Goal: Task Accomplishment & Management: Use online tool/utility

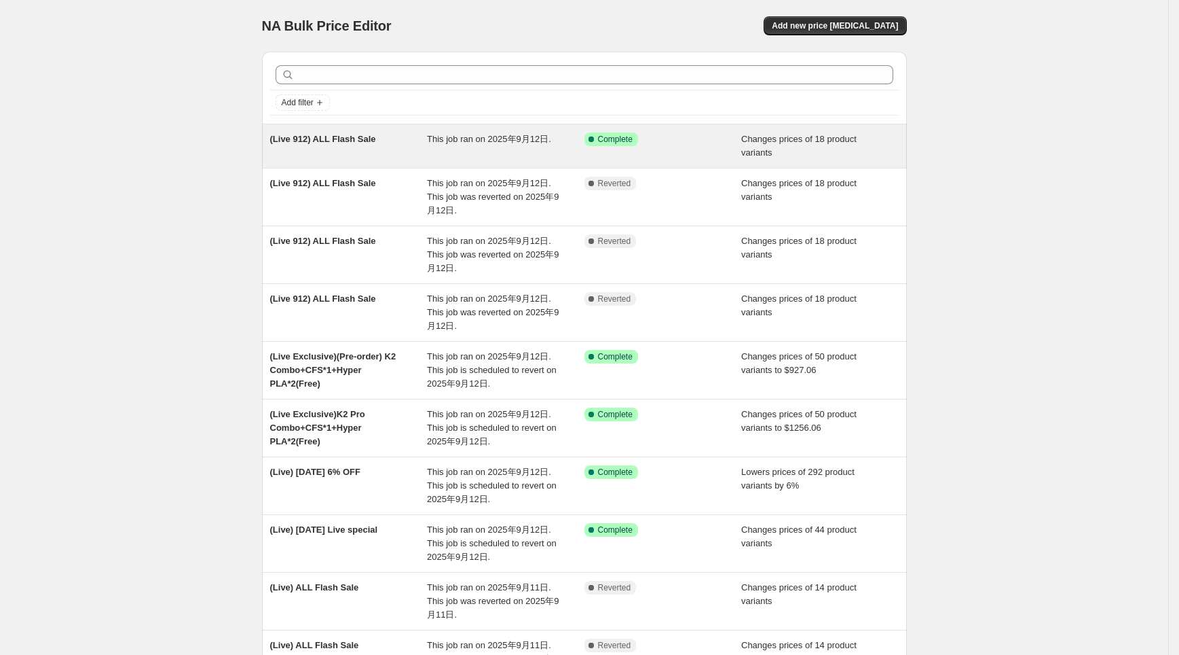
click at [439, 159] on div "This job ran on 2025年9月12日." at bounding box center [506, 145] width 158 height 27
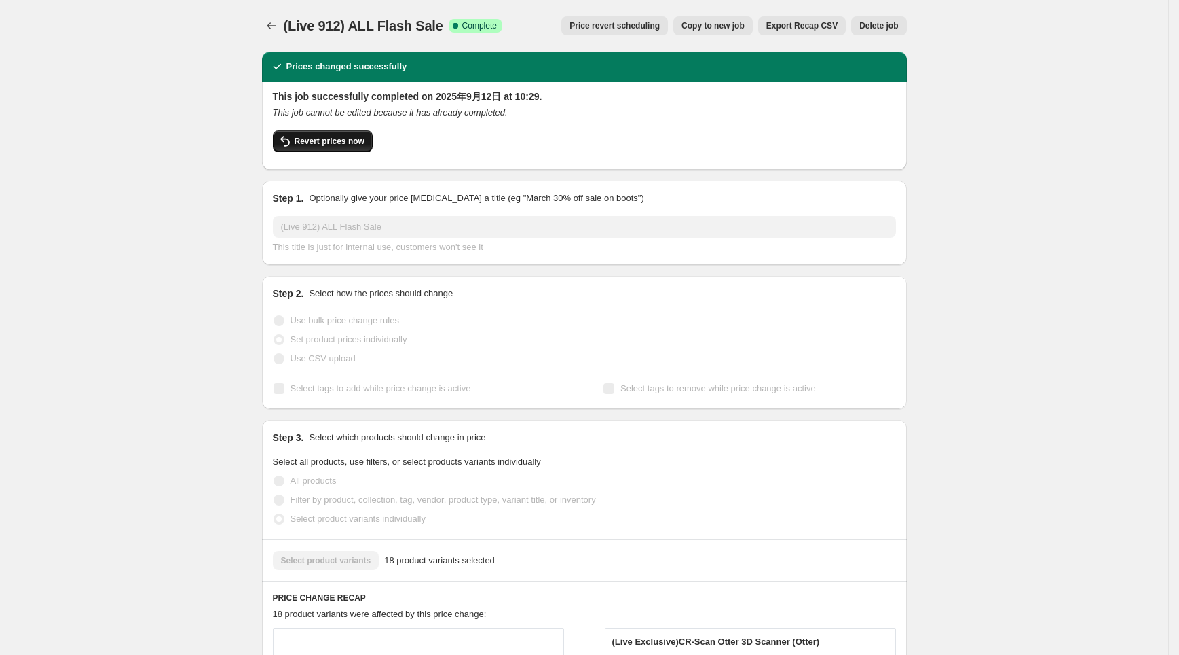
click at [331, 140] on span "Revert prices now" at bounding box center [330, 141] width 70 height 11
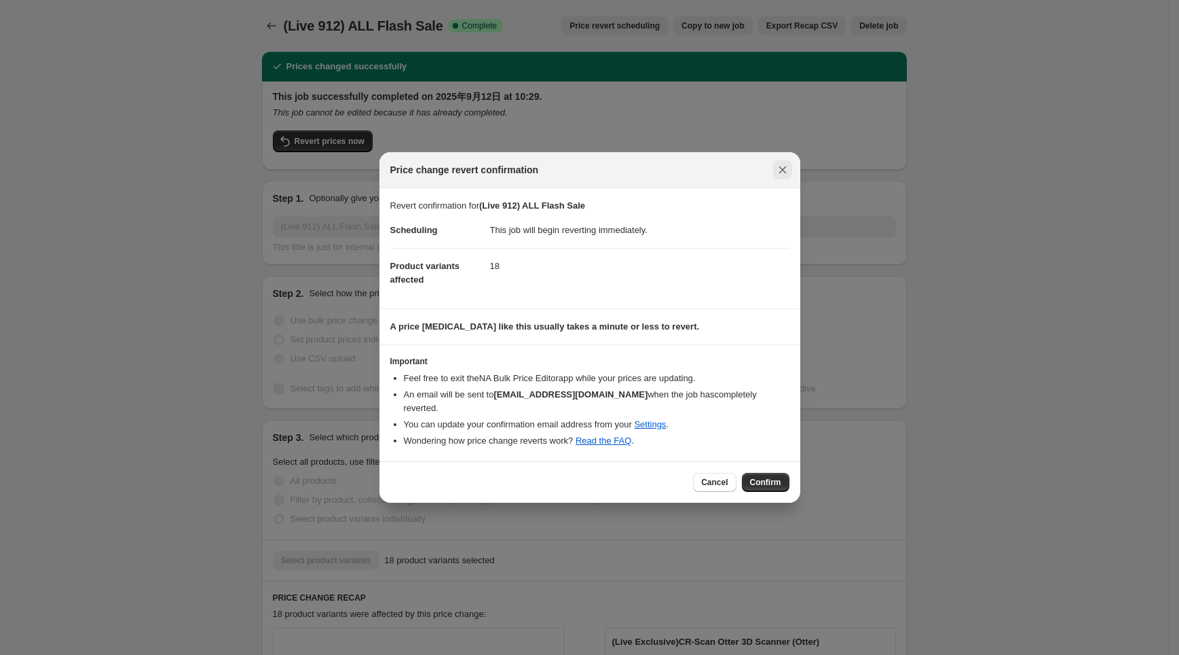
click at [783, 170] on icon "Close" at bounding box center [783, 170] width 14 height 14
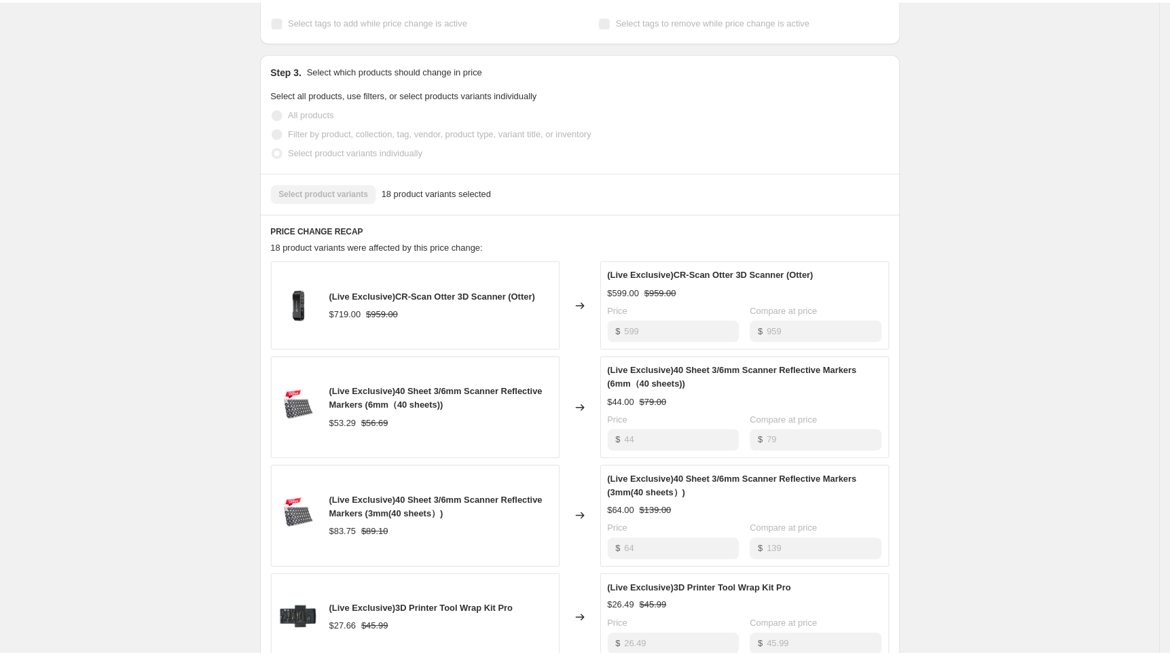
scroll to position [239, 0]
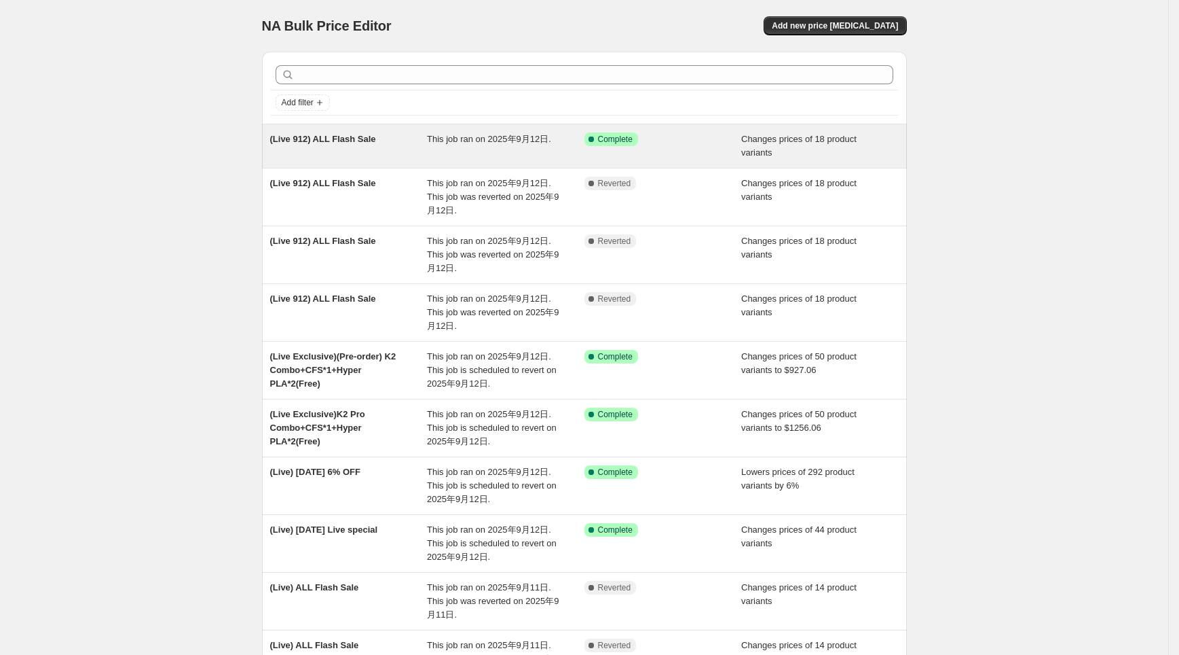
click at [547, 152] on div "This job ran on 2025年9月12日." at bounding box center [506, 145] width 158 height 27
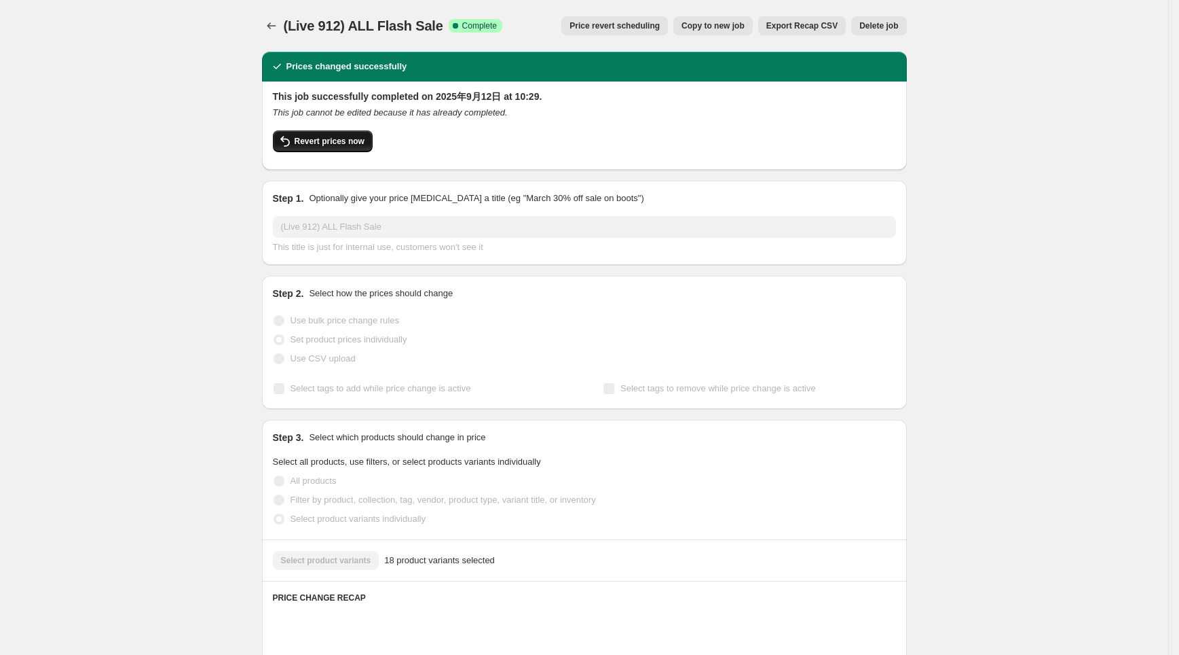
click at [337, 136] on span "Revert prices now" at bounding box center [330, 141] width 70 height 11
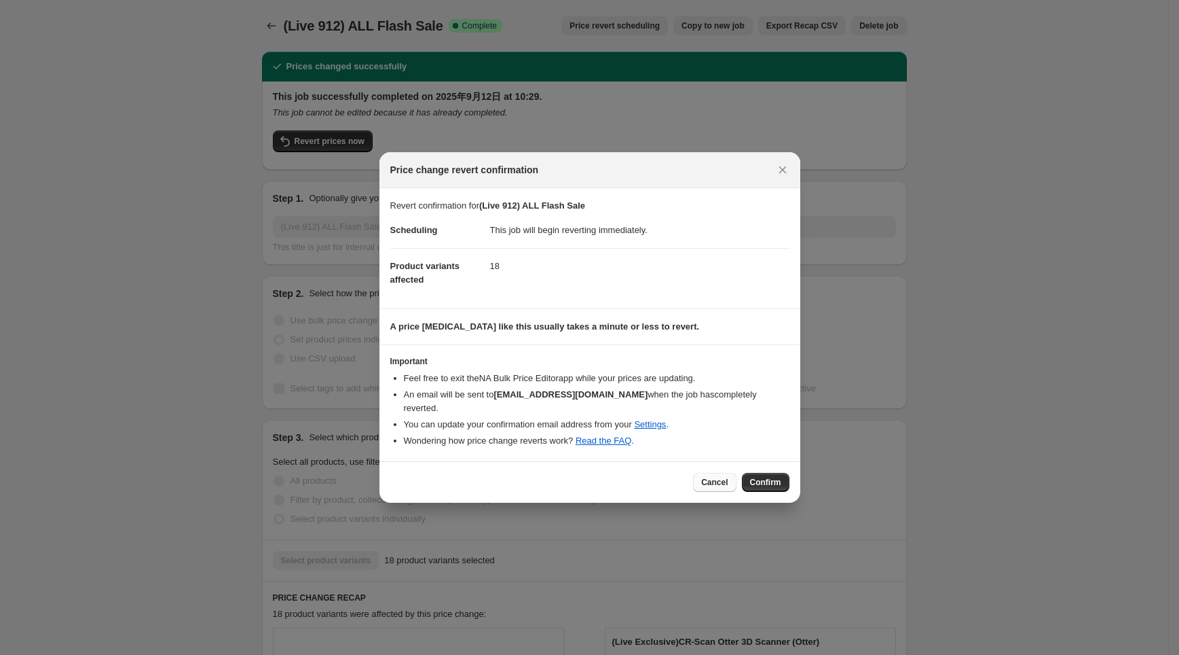
click at [716, 477] on span "Cancel" at bounding box center [714, 482] width 26 height 11
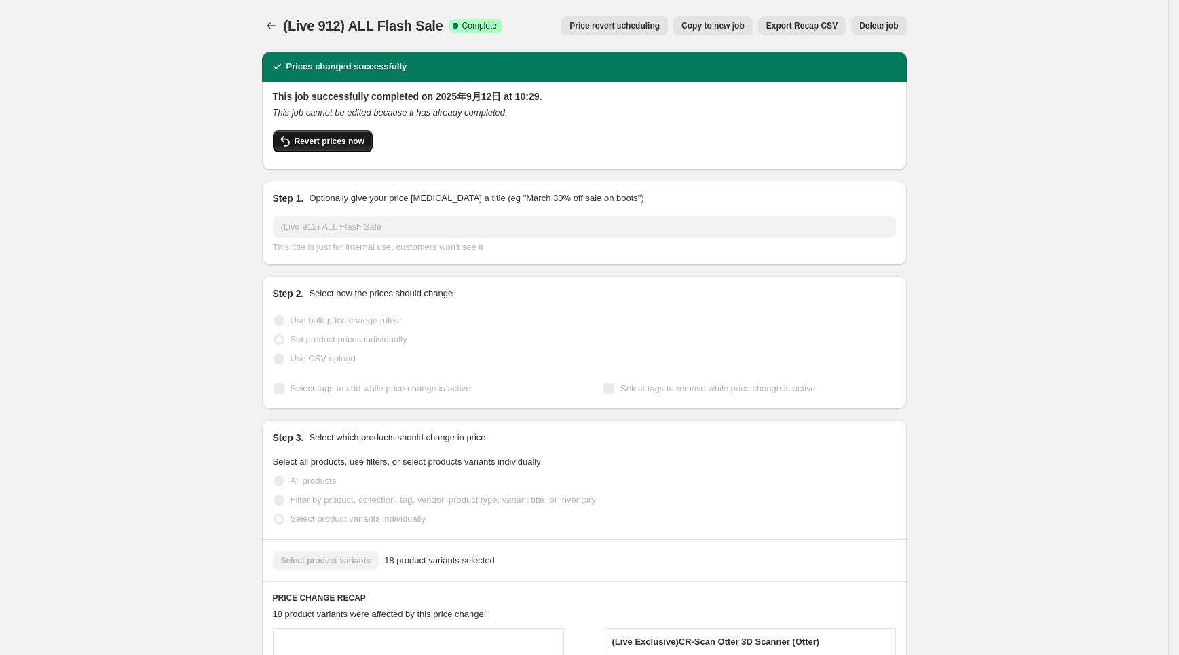
click at [337, 132] on button "Revert prices now" at bounding box center [323, 141] width 100 height 22
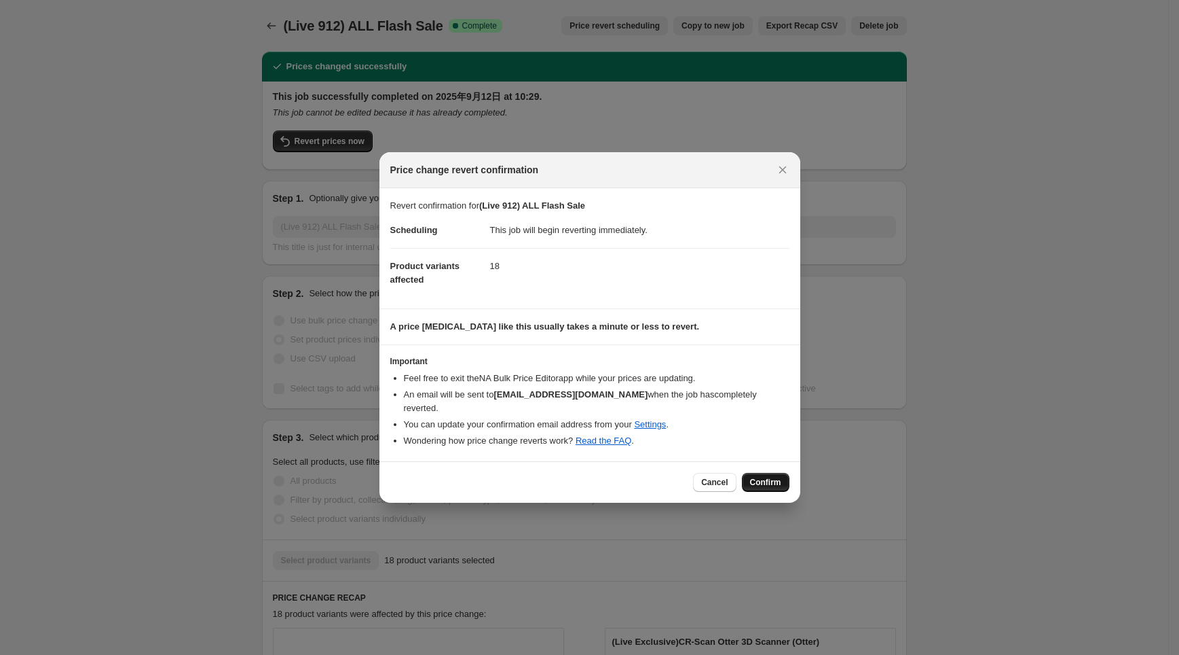
click at [769, 477] on span "Confirm" at bounding box center [765, 482] width 31 height 11
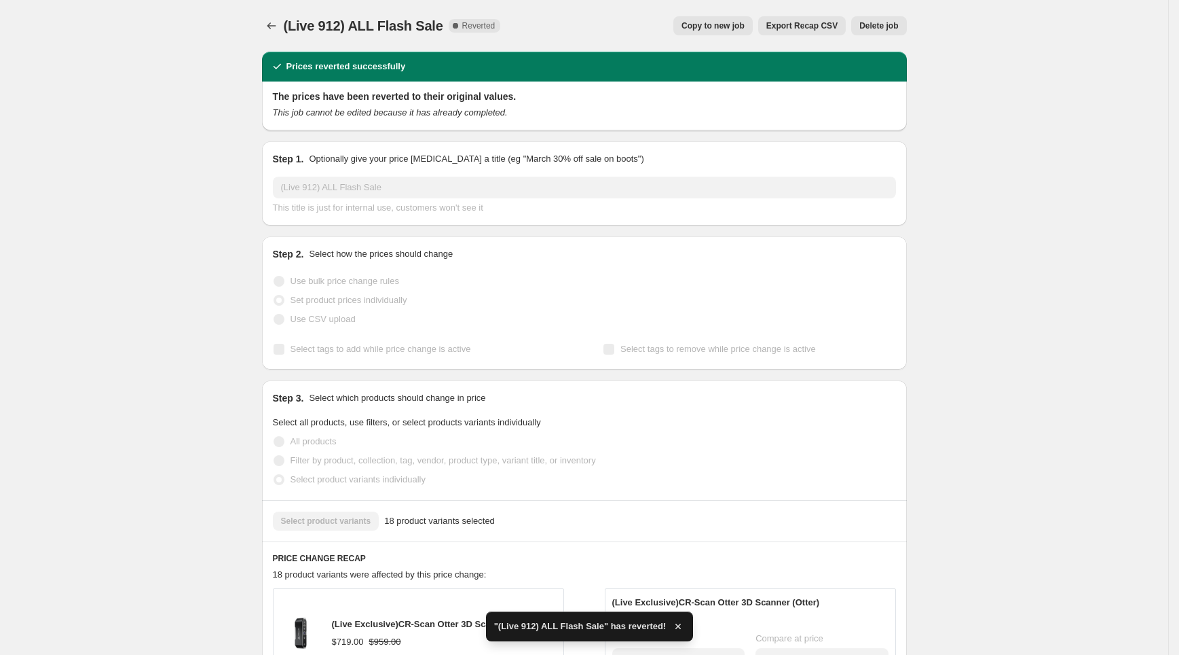
click at [709, 17] on button "Copy to new job" at bounding box center [713, 25] width 79 height 19
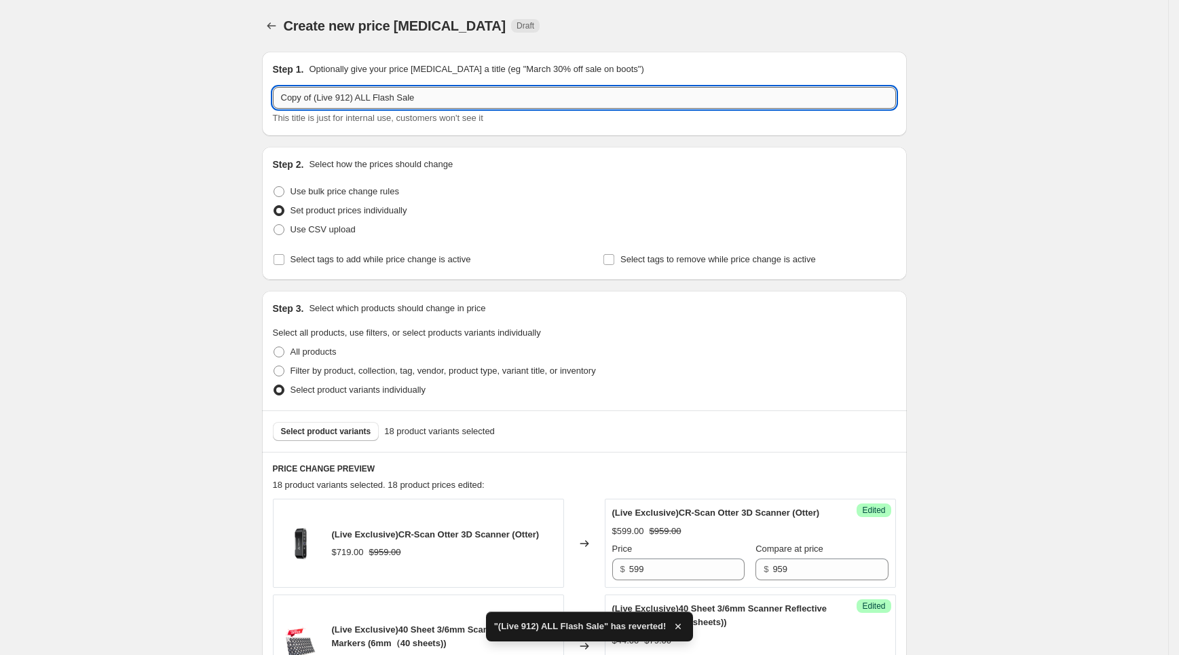
click at [317, 96] on input "Copy of (Live 912) ALL Flash Sale" at bounding box center [584, 98] width 623 height 22
drag, startPoint x: 320, startPoint y: 95, endPoint x: 270, endPoint y: 98, distance: 50.3
click at [270, 98] on div "Step 1. Optionally give your price change job a title (eg "March 30% off sale o…" at bounding box center [584, 94] width 645 height 84
type input "(Live 912) ALL Flash Sale"
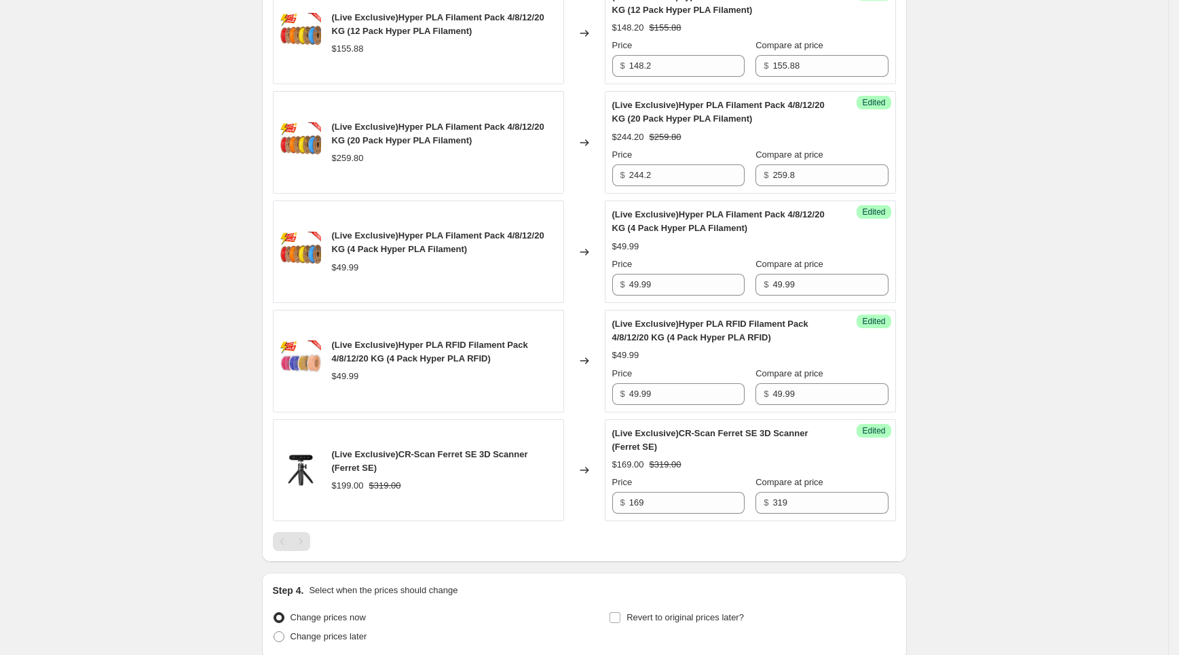
scroll to position [2036, 0]
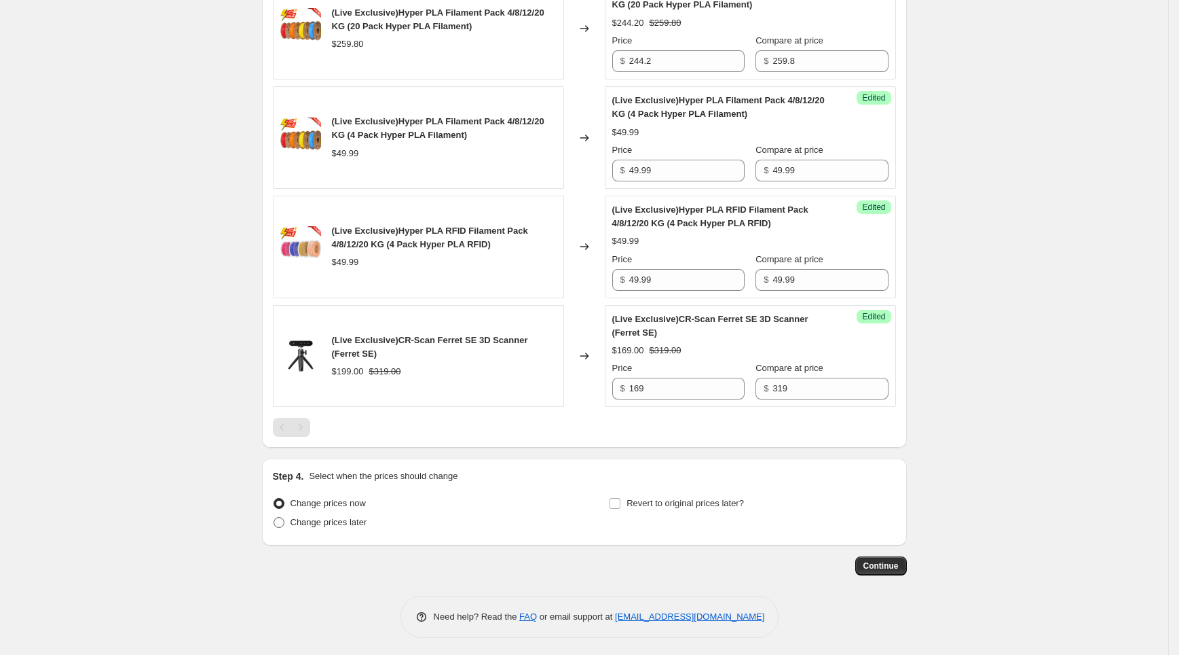
click at [341, 515] on span "Change prices later" at bounding box center [329, 522] width 77 height 14
click at [274, 517] on input "Change prices later" at bounding box center [274, 517] width 1 height 1
radio input "true"
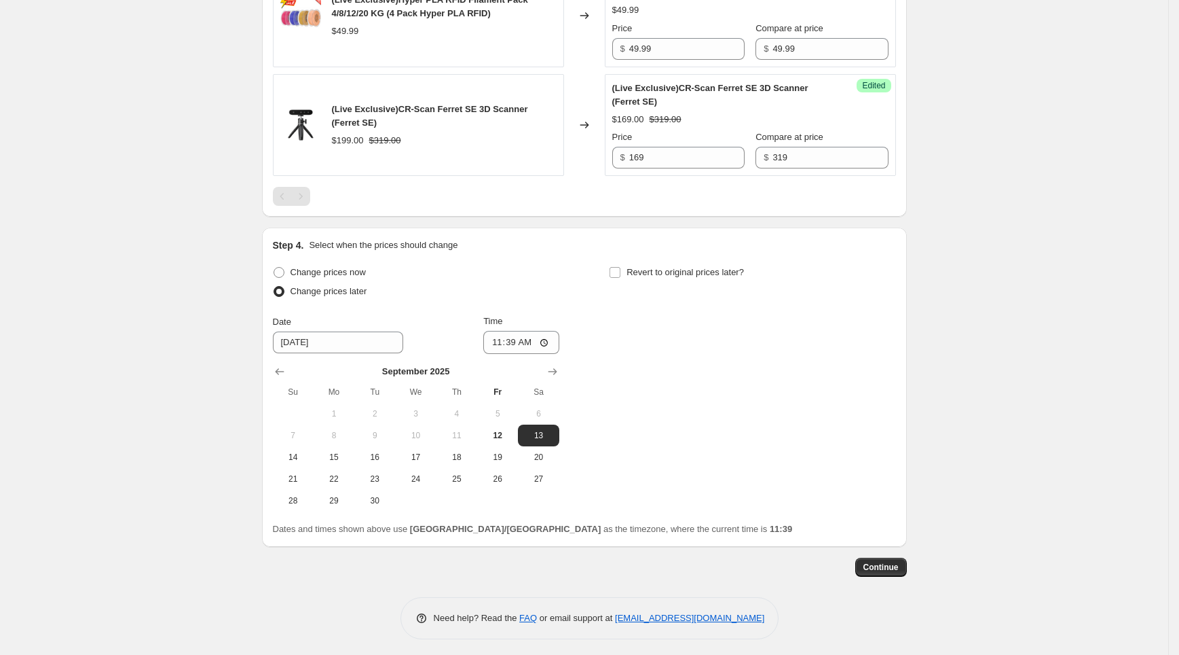
scroll to position [2268, 0]
click at [528, 324] on div "Time 11:39" at bounding box center [521, 332] width 76 height 39
click at [532, 338] on input "11:39" at bounding box center [521, 340] width 76 height 23
type input "11:40"
click at [645, 354] on div "Change prices now Change prices later Date 9/13/2025 Time 11:40 September 2025 …" at bounding box center [584, 385] width 623 height 249
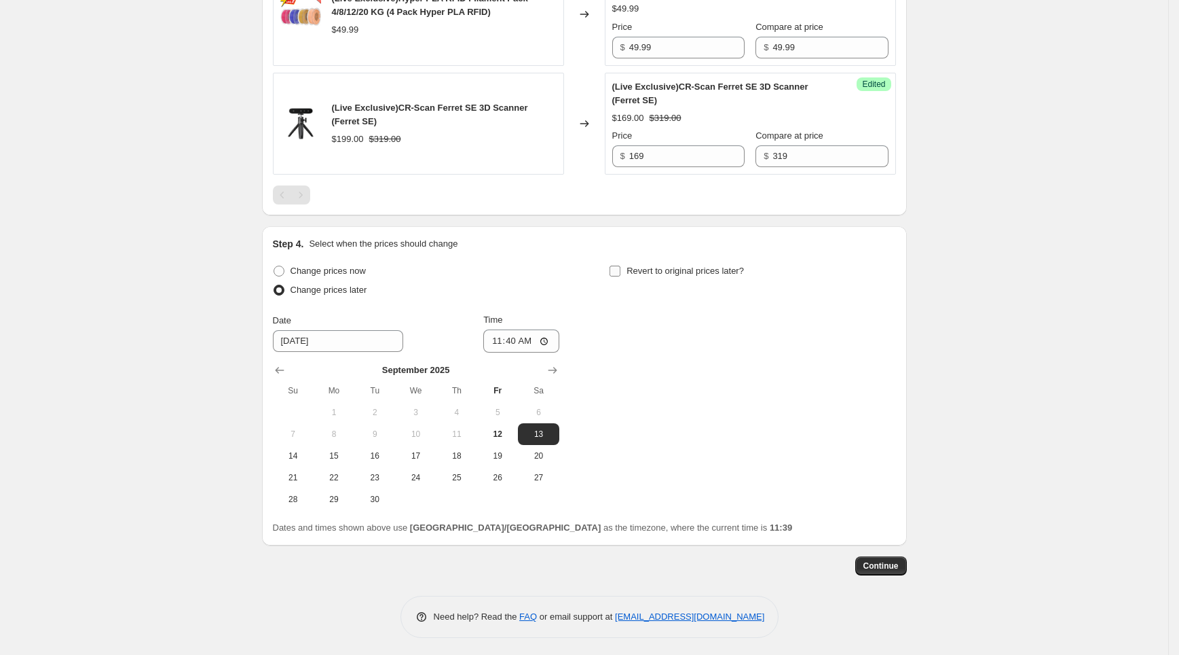
click at [636, 274] on label "Revert to original prices later?" at bounding box center [676, 270] width 135 height 19
click at [621, 274] on input "Revert to original prices later?" at bounding box center [615, 270] width 11 height 11
checkbox input "true"
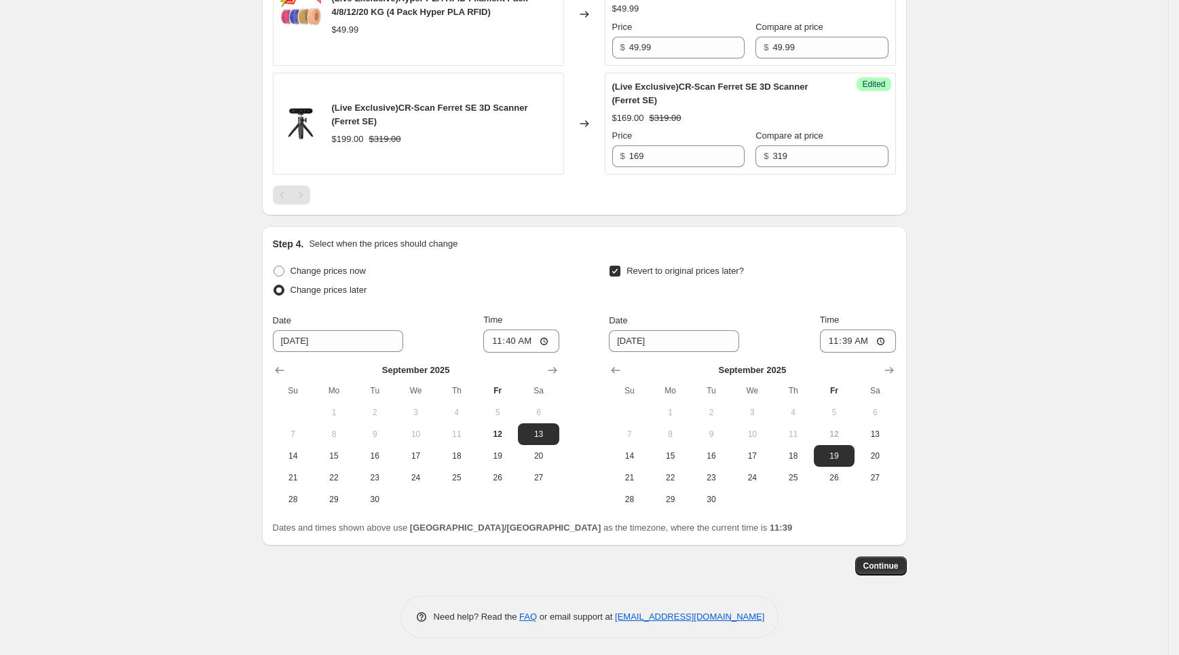
click at [847, 429] on span "12" at bounding box center [835, 433] width 30 height 11
click at [841, 423] on button "12" at bounding box center [834, 434] width 41 height 22
click at [865, 428] on span "13" at bounding box center [875, 433] width 30 height 11
type input "9/13/2025"
click at [844, 423] on button "12" at bounding box center [834, 434] width 41 height 22
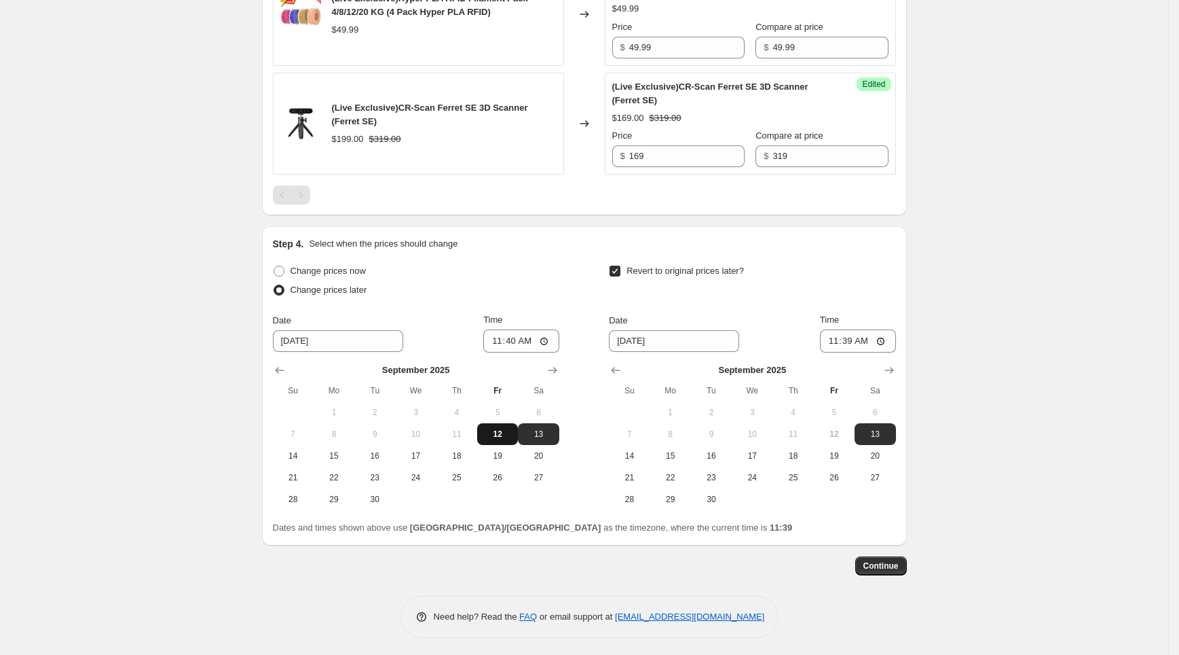
click at [509, 428] on span "12" at bounding box center [498, 433] width 30 height 11
type input "9/12/2025"
click at [843, 429] on span "12" at bounding box center [835, 433] width 30 height 11
type input "9/12/2025"
click at [854, 340] on input "11:39" at bounding box center [858, 340] width 76 height 23
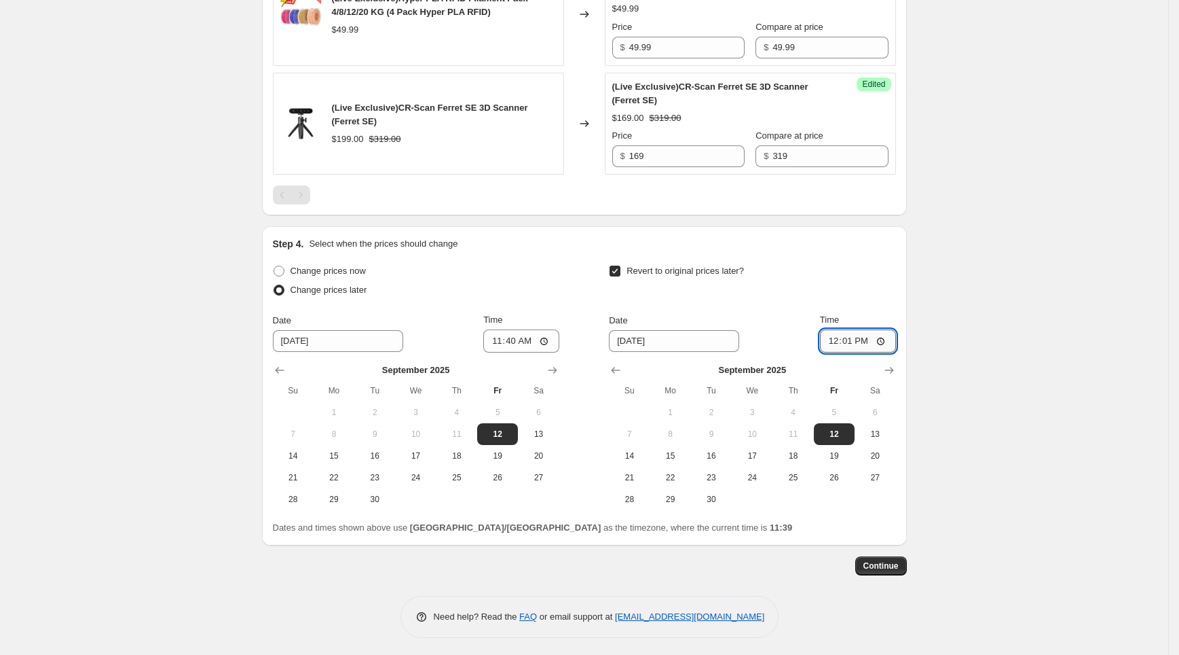
type input "12:10"
click at [888, 560] on span "Continue" at bounding box center [881, 565] width 35 height 11
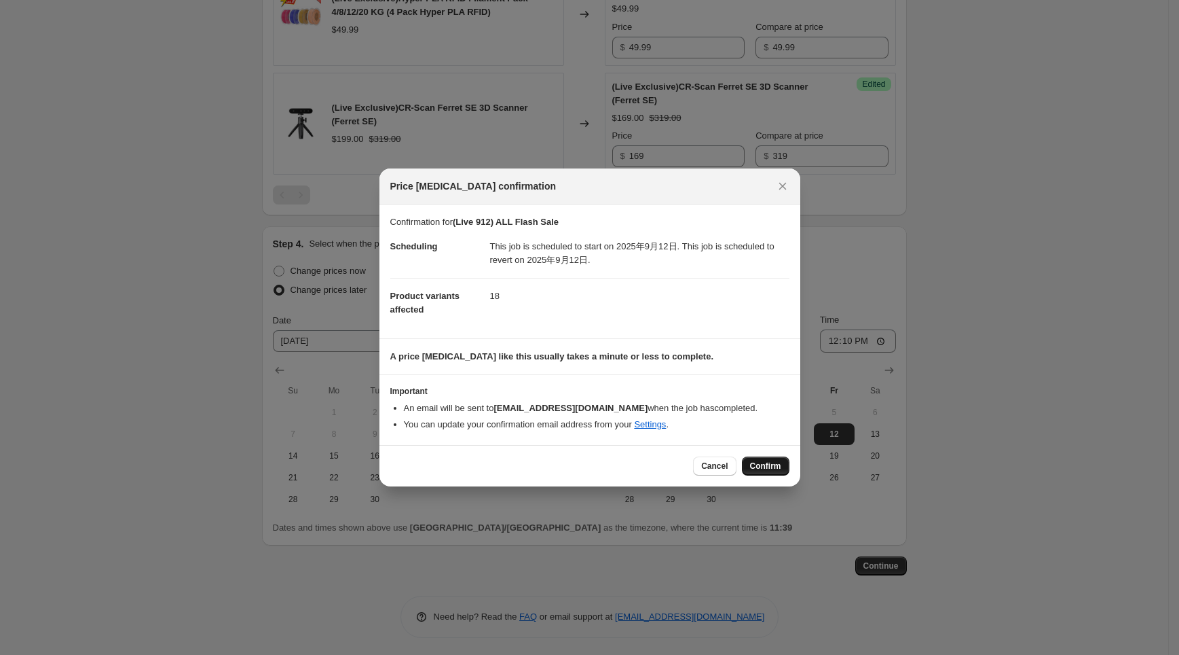
click at [778, 470] on span "Confirm" at bounding box center [765, 465] width 31 height 11
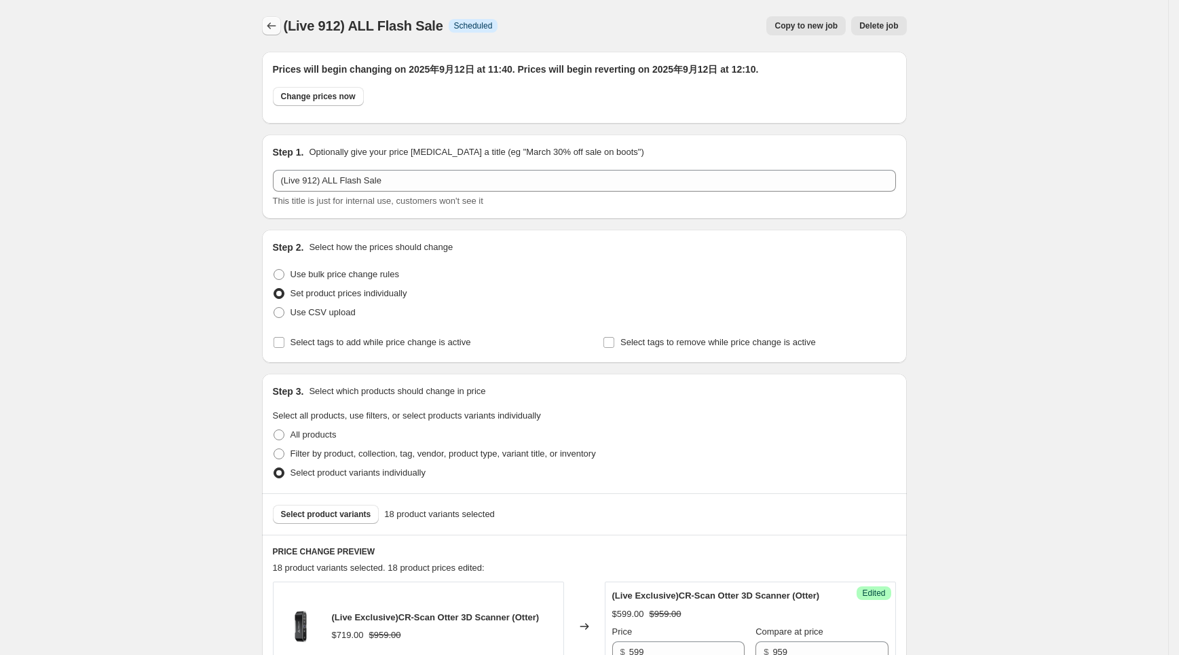
click at [276, 26] on icon "Price change jobs" at bounding box center [271, 25] width 9 height 7
